Goal: Transaction & Acquisition: Purchase product/service

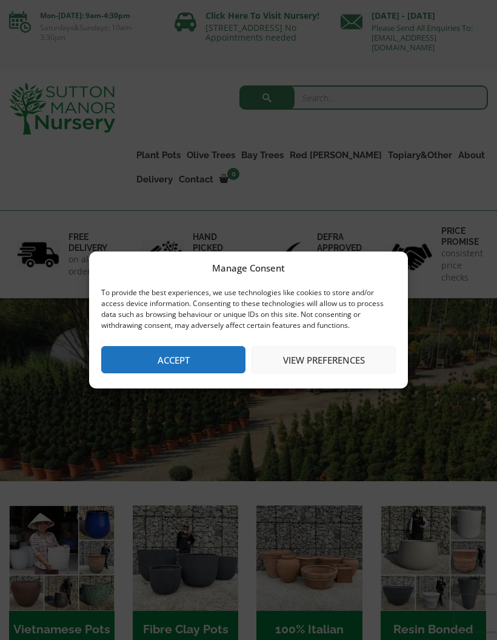
click at [204, 358] on button "Accept" at bounding box center [173, 359] width 144 height 27
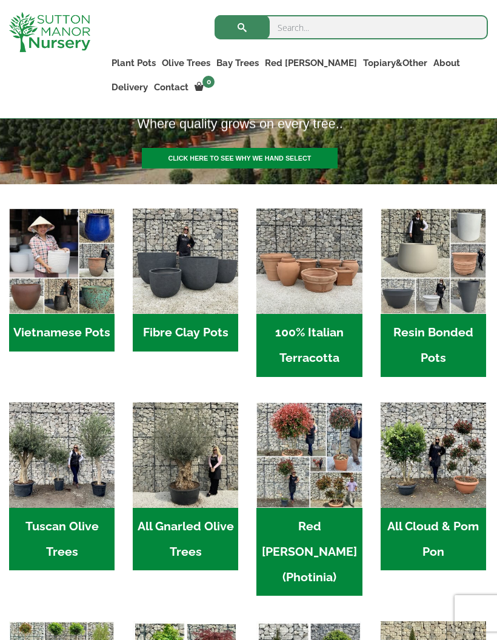
scroll to position [268, 0]
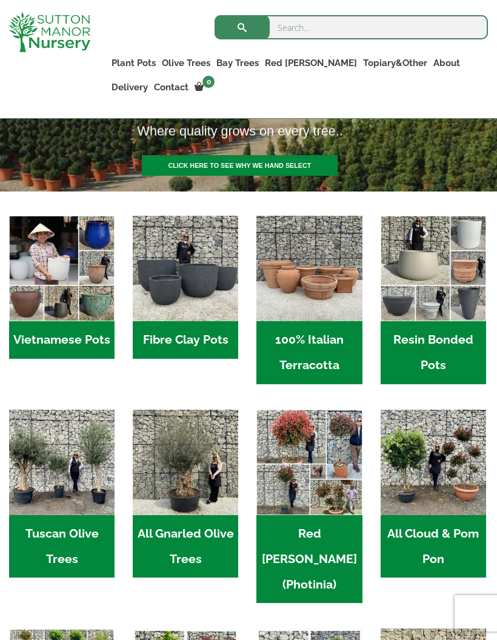
click at [185, 293] on img "Visit product category Fibre Clay Pots" at bounding box center [185, 268] width 105 height 105
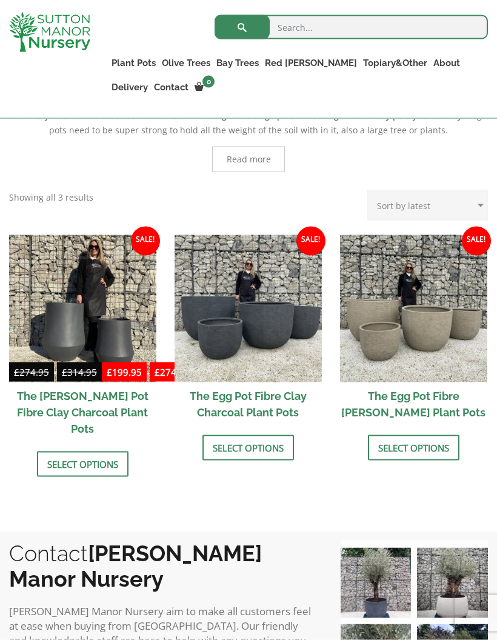
scroll to position [307, 0]
click at [424, 402] on h2 "The Egg Pot Fibre [PERSON_NAME] Plant Pots" at bounding box center [413, 404] width 147 height 44
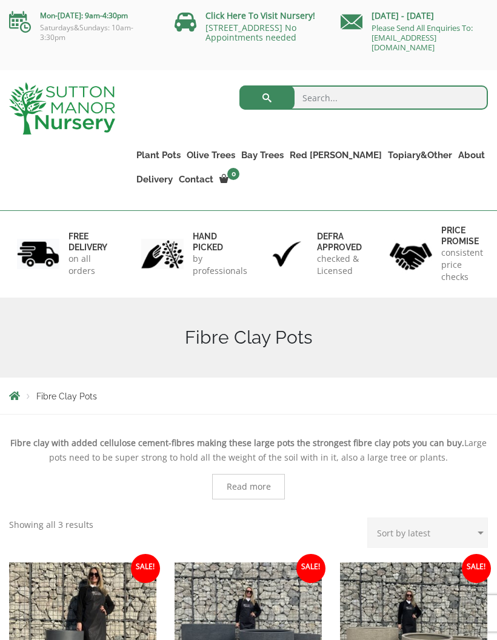
scroll to position [355, 0]
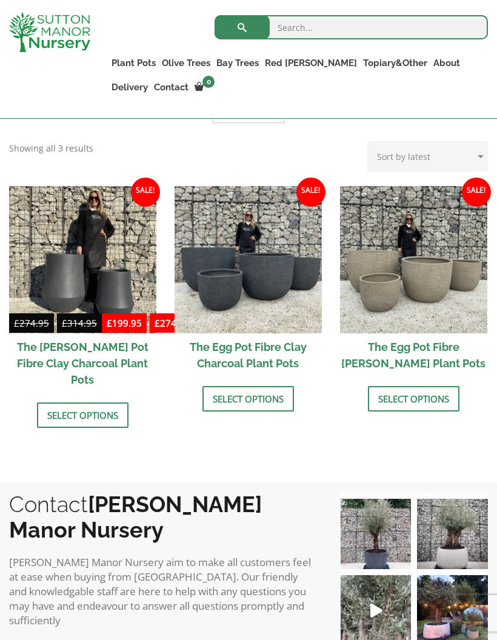
click at [253, 265] on img at bounding box center [248, 259] width 147 height 147
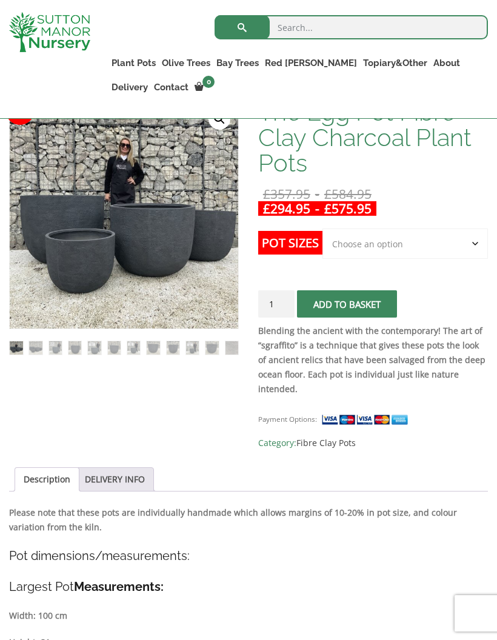
scroll to position [253, 0]
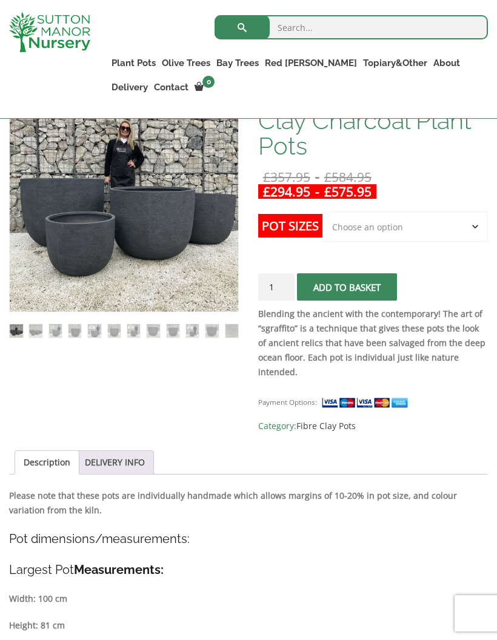
click at [479, 224] on select "Choose an option Click here to buy the 5th To Largest Pot In The Picture Click …" at bounding box center [404, 227] width 165 height 30
select select "Click here to buy the 5th To Largest Pot In The Picture"
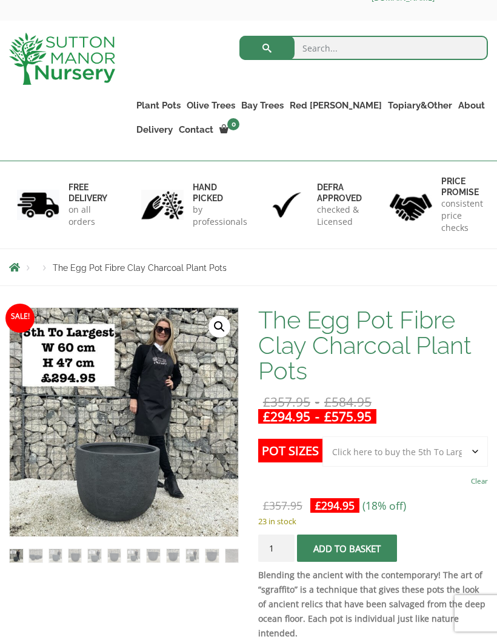
scroll to position [181, 50]
